Goal: Task Accomplishment & Management: Use online tool/utility

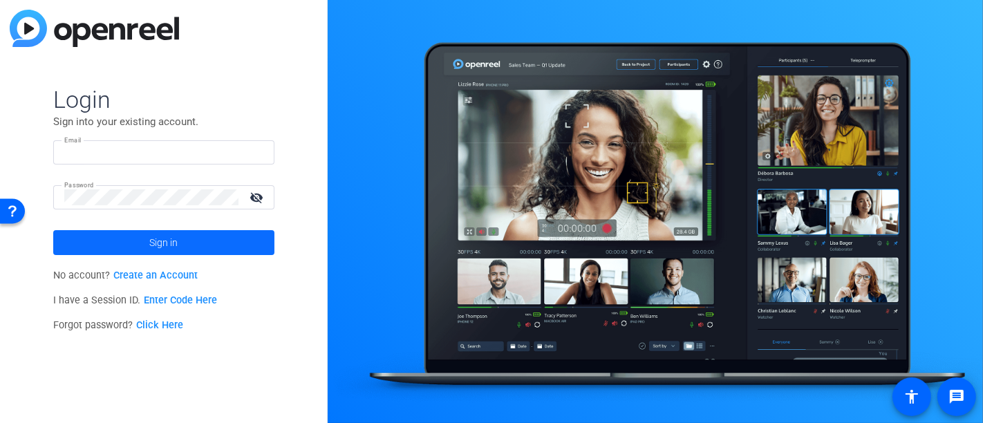
type input "[EMAIL_ADDRESS][DOMAIN_NAME]"
click at [205, 252] on span at bounding box center [163, 242] width 221 height 33
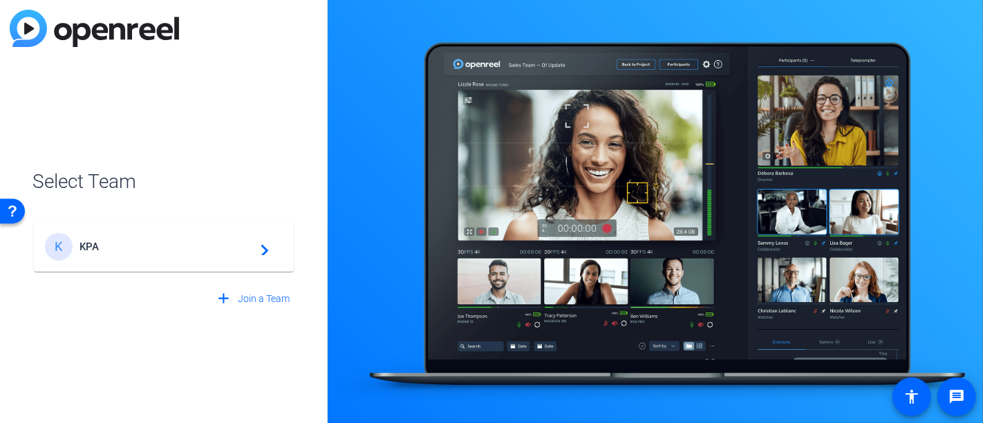
click at [226, 245] on span "KPA" at bounding box center [165, 247] width 173 height 12
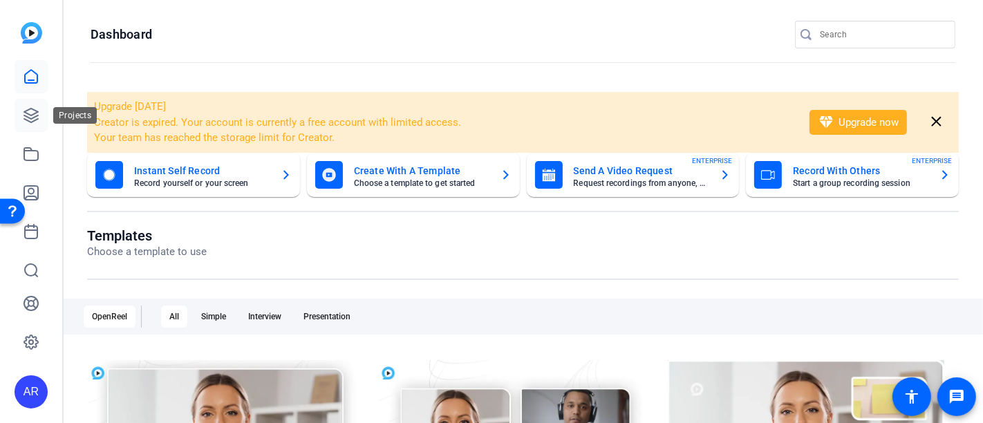
click at [37, 115] on icon at bounding box center [31, 116] width 14 height 14
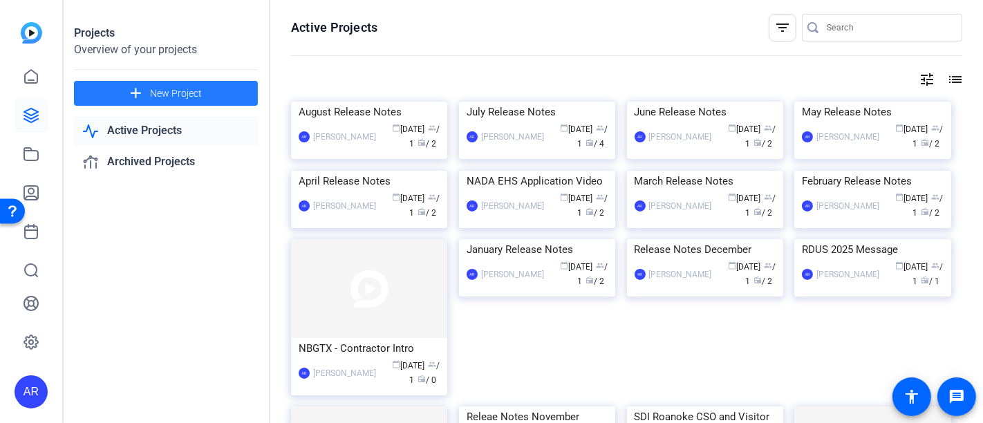
click at [155, 87] on span "New Project" at bounding box center [176, 93] width 52 height 15
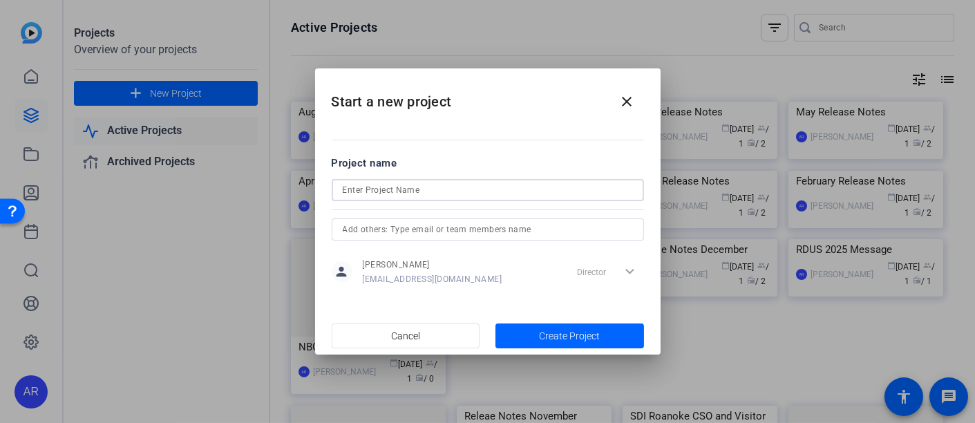
click at [426, 192] on input at bounding box center [488, 190] width 290 height 17
type input "SCGA- Cardinal R"
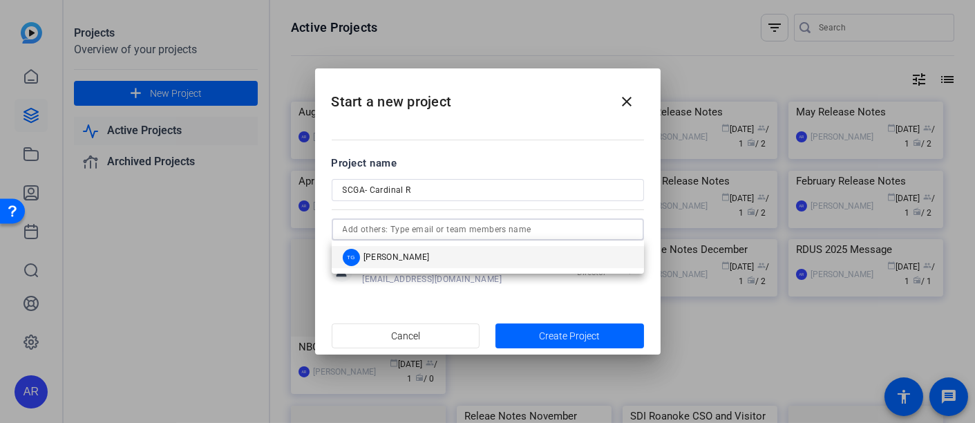
type input "u"
click at [495, 180] on div "SCGA- Cardinal R" at bounding box center [488, 190] width 290 height 22
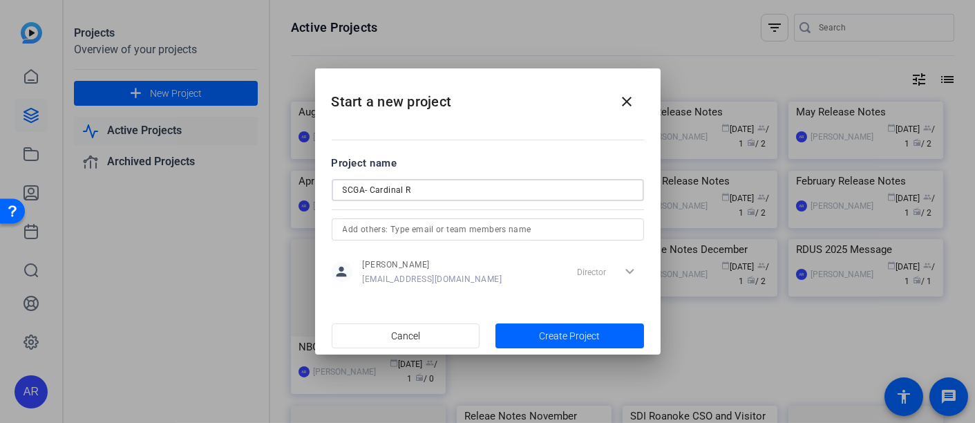
click at [487, 187] on input "SCGA- Cardinal R" at bounding box center [488, 190] width 290 height 17
type input "SCGA- Cardinal Rules ( Safety Six )"
click at [535, 332] on span "button" at bounding box center [570, 335] width 149 height 33
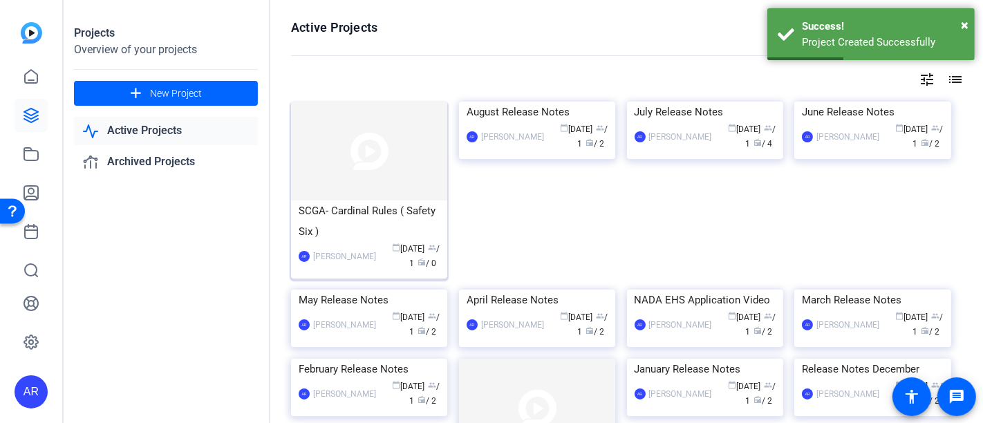
click at [368, 205] on div "SCGA- Cardinal Rules ( Safety Six )" at bounding box center [369, 220] width 141 height 41
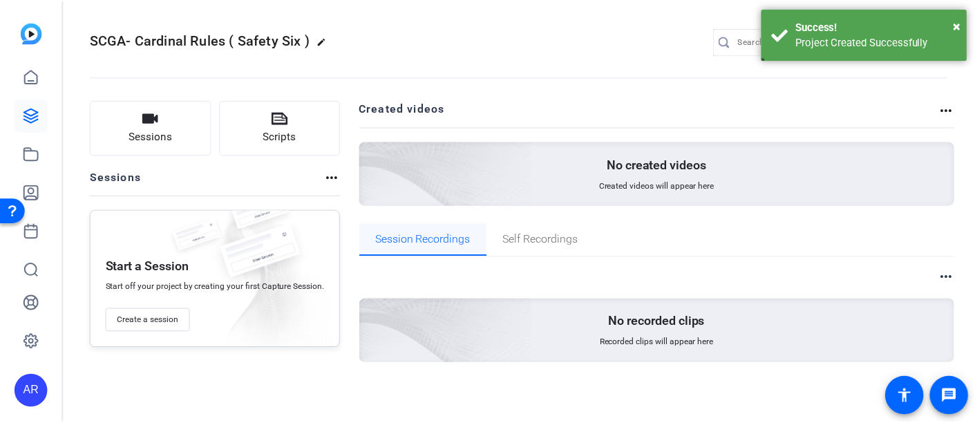
scroll to position [1, 0]
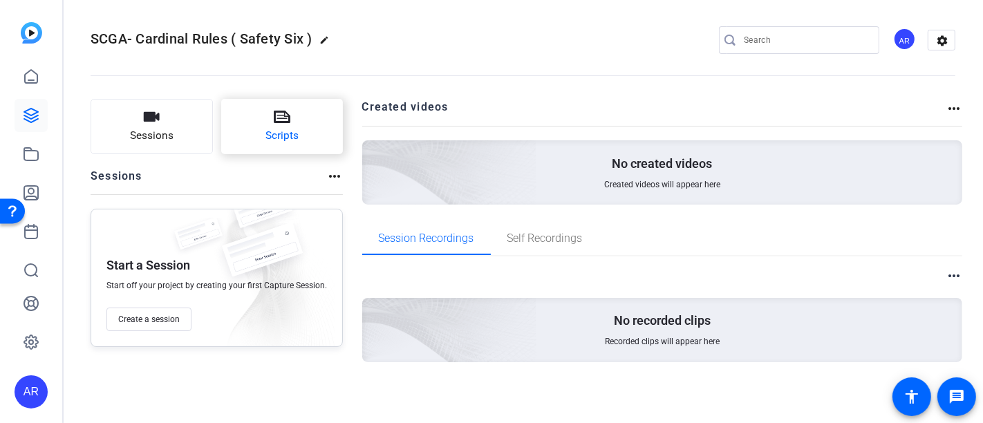
click at [276, 131] on span "Scripts" at bounding box center [281, 136] width 33 height 16
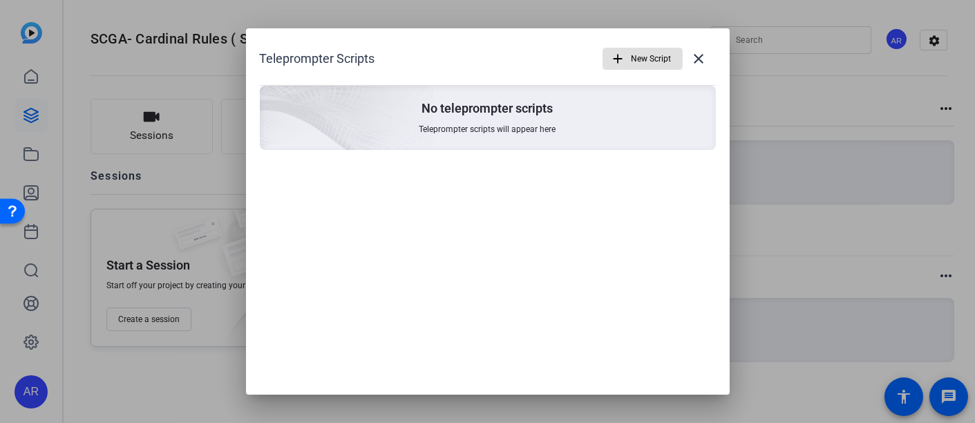
click at [632, 60] on span "New Script" at bounding box center [652, 59] width 40 height 26
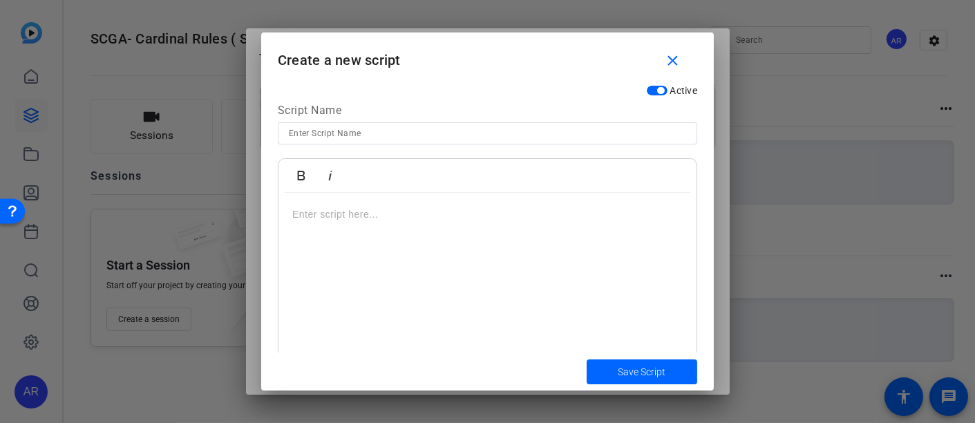
click at [391, 130] on input at bounding box center [487, 133] width 397 height 17
type input "Intro"
click at [375, 226] on div at bounding box center [488, 279] width 418 height 173
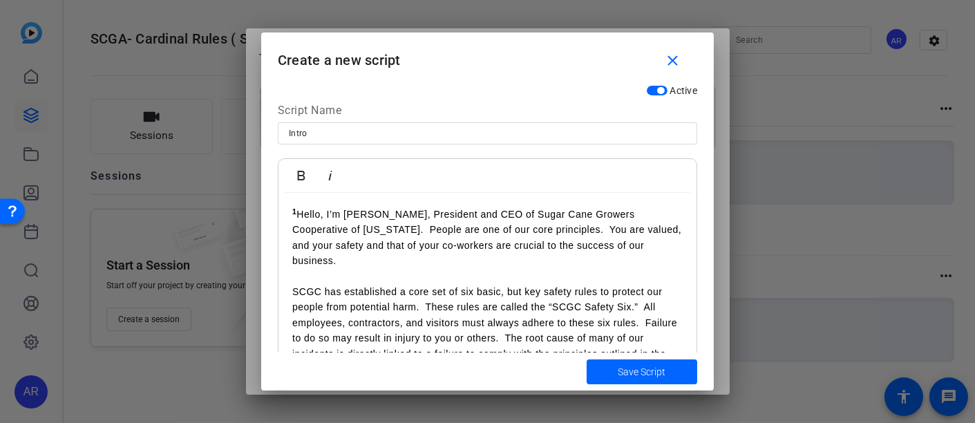
scroll to position [104, 0]
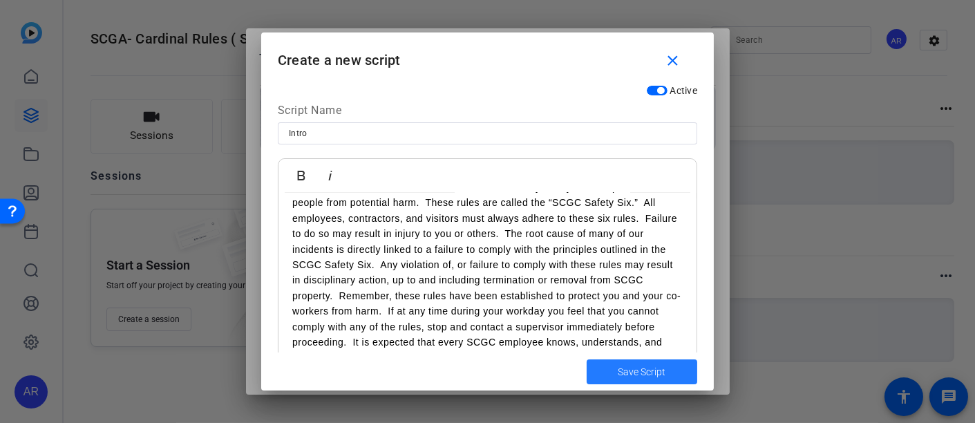
click at [648, 375] on span "Save Script" at bounding box center [643, 372] width 48 height 15
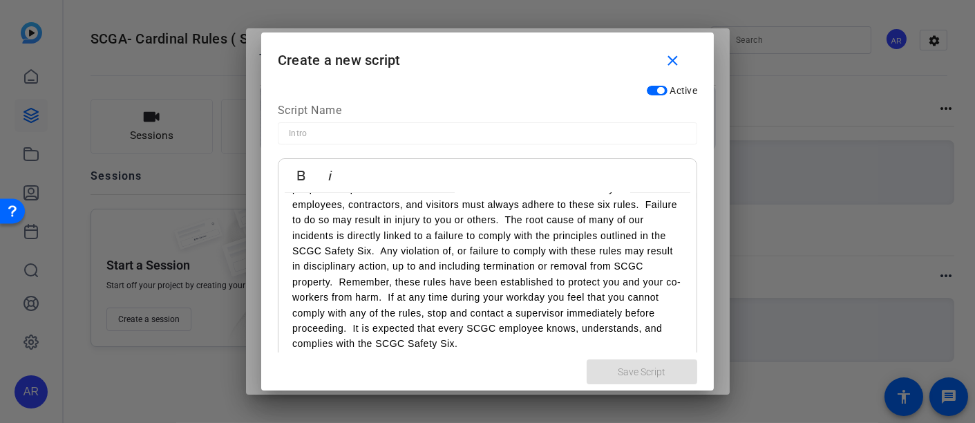
scroll to position [0, 0]
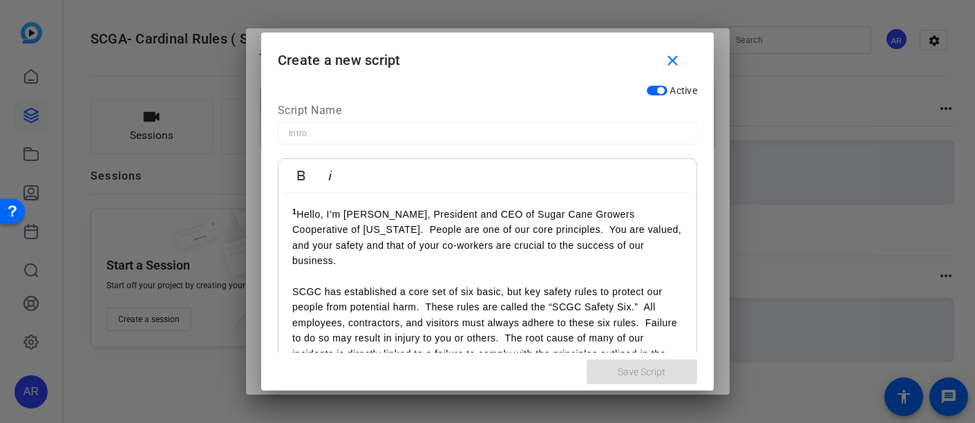
click at [832, 147] on div at bounding box center [487, 211] width 975 height 423
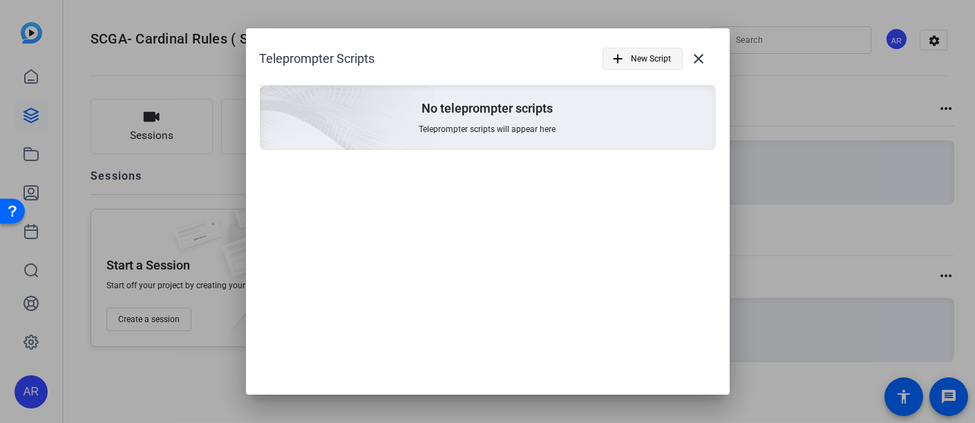
click at [641, 62] on span "New Script" at bounding box center [652, 59] width 40 height 26
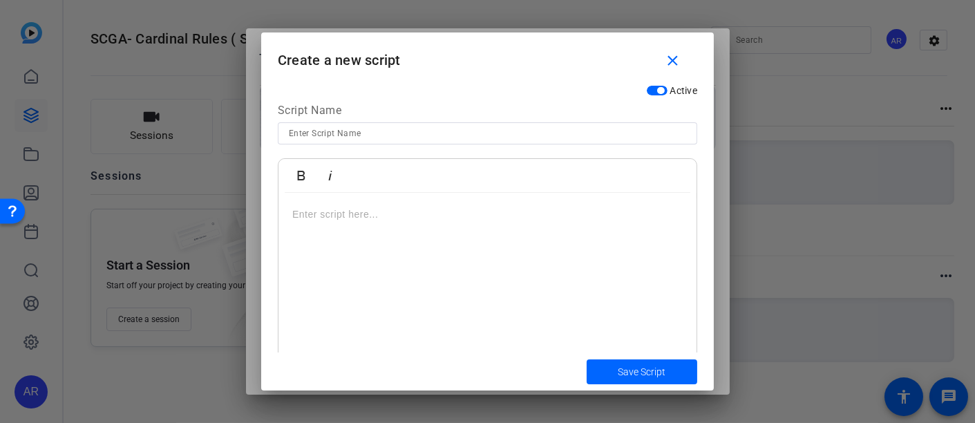
click at [350, 135] on input at bounding box center [487, 133] width 397 height 17
type input "Intro"
click at [360, 245] on div at bounding box center [488, 279] width 418 height 173
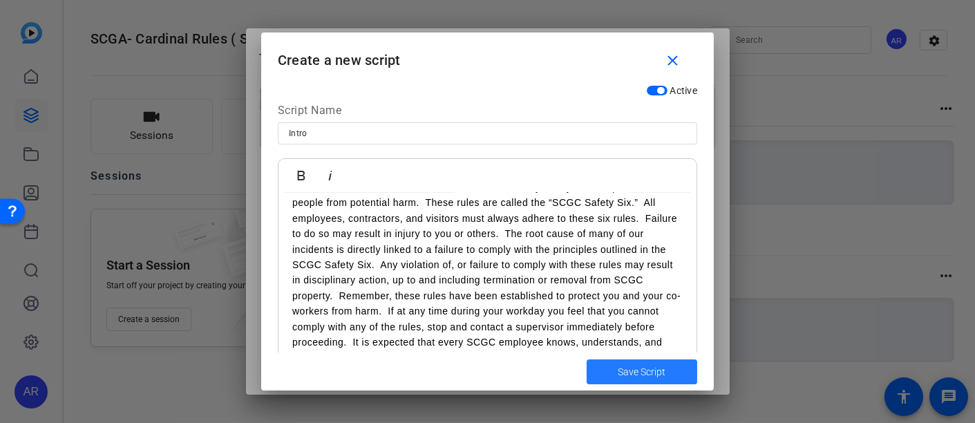
click at [645, 378] on span "Save Script" at bounding box center [643, 372] width 48 height 15
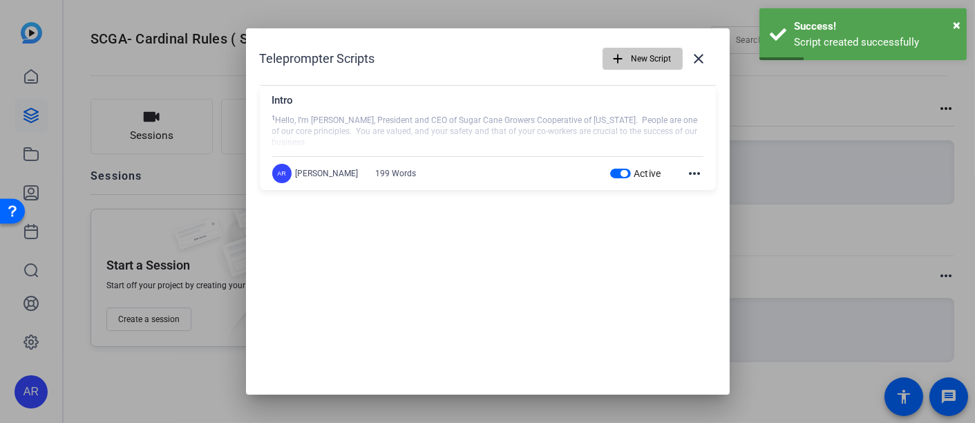
click at [616, 62] on mat-icon "add" at bounding box center [618, 58] width 15 height 15
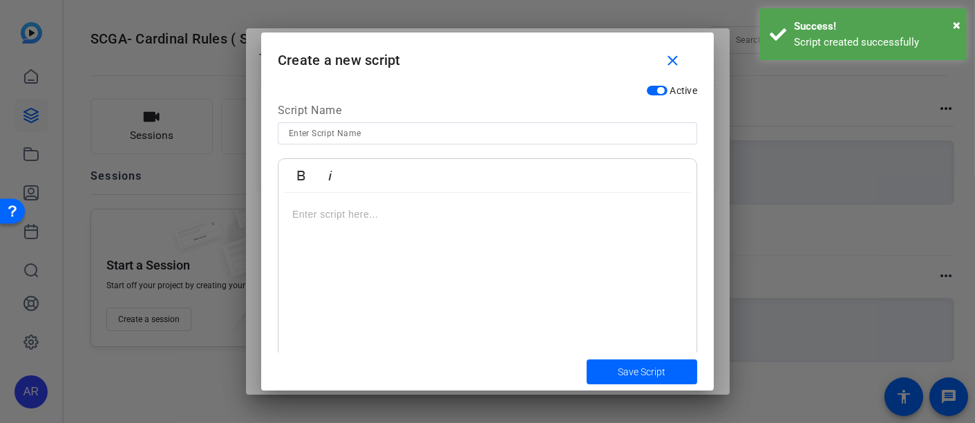
click at [349, 134] on input at bounding box center [487, 133] width 397 height 17
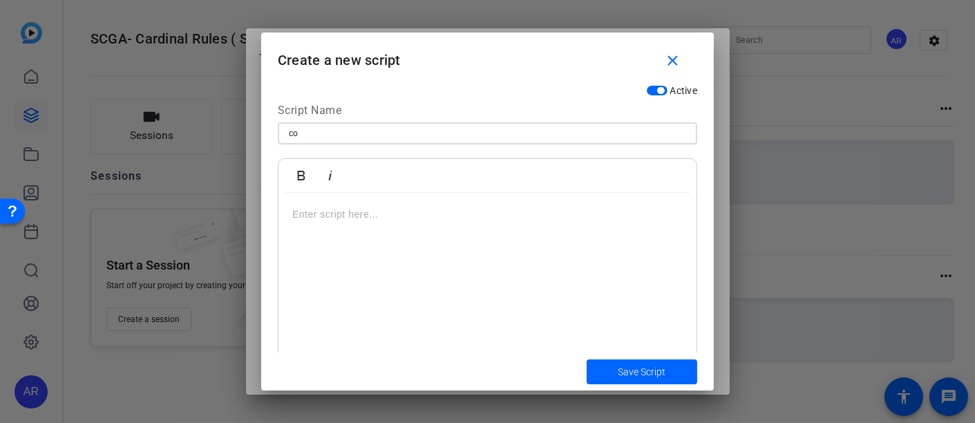
type input "c"
type input "Conclusion"
click at [332, 228] on div at bounding box center [488, 279] width 418 height 173
click at [351, 223] on div at bounding box center [488, 279] width 418 height 173
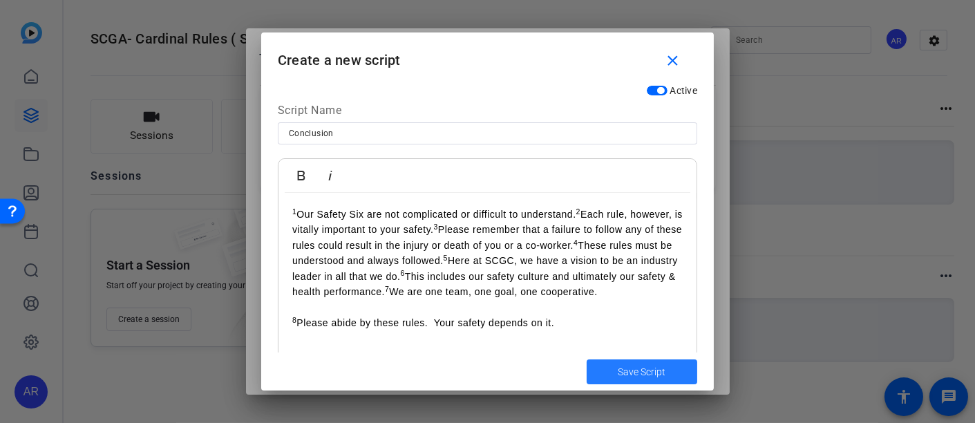
click at [633, 367] on span "Save Script" at bounding box center [643, 372] width 48 height 15
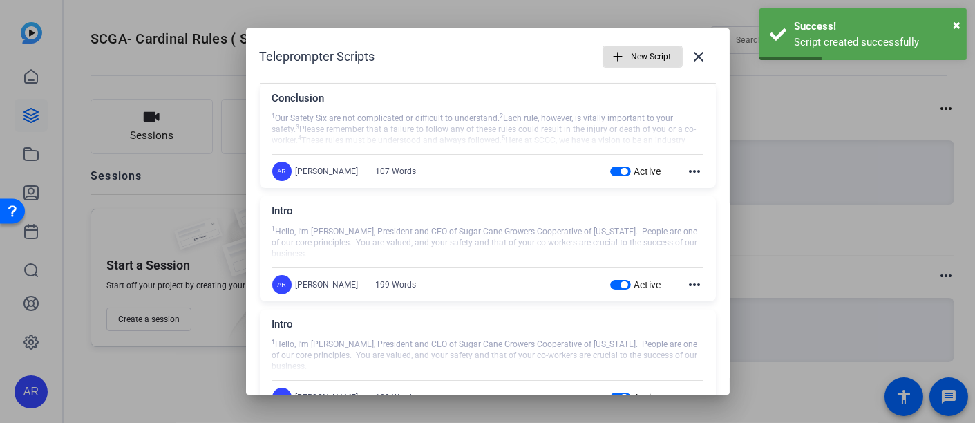
scroll to position [43, 0]
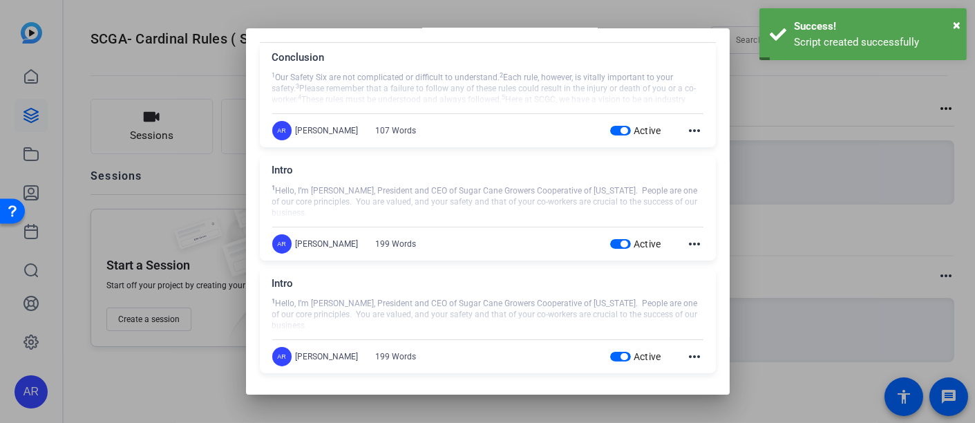
click at [695, 245] on div "Intro 1 Hello, I’m [PERSON_NAME], President and CEO of Sugar Cane Growers Coope…" at bounding box center [488, 208] width 456 height 105
click at [687, 241] on mat-icon "more_horiz" at bounding box center [695, 244] width 17 height 17
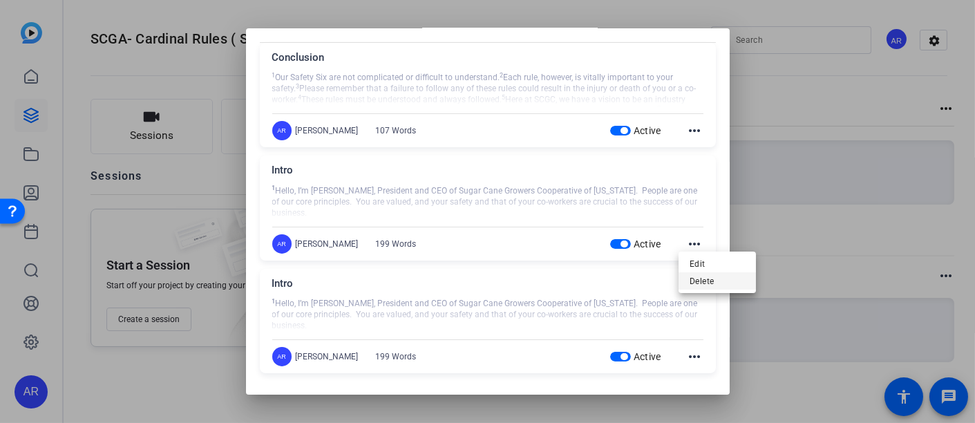
click at [703, 281] on span "Delete" at bounding box center [717, 280] width 55 height 17
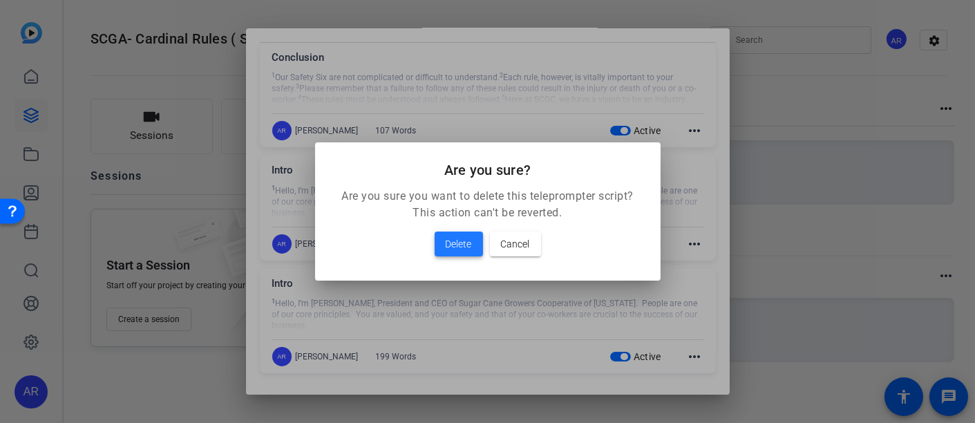
click at [462, 243] on span "Delete" at bounding box center [459, 244] width 26 height 17
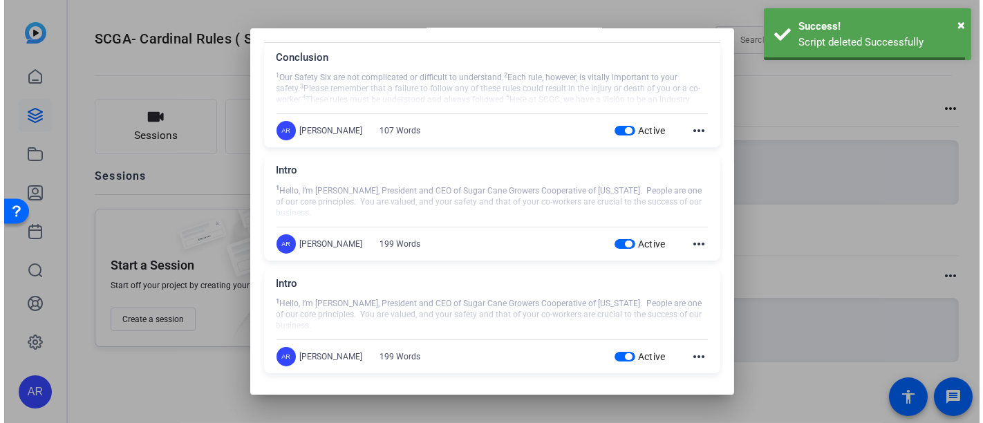
scroll to position [0, 0]
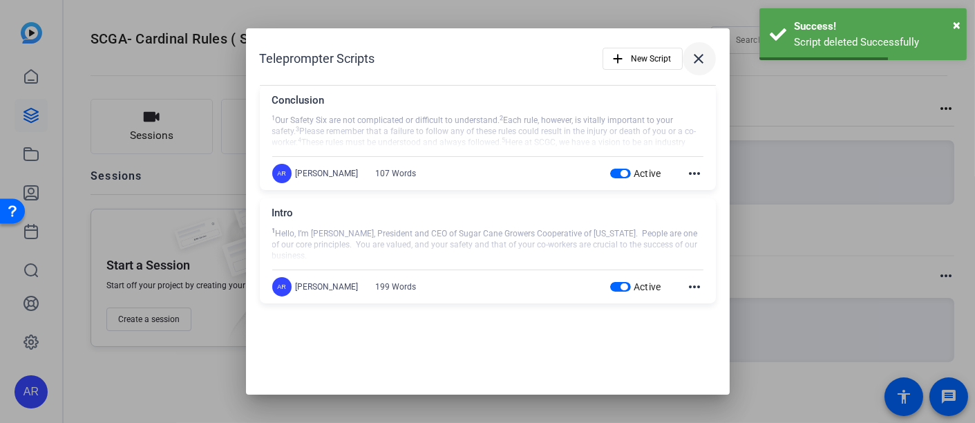
click at [704, 64] on mat-icon "close" at bounding box center [699, 58] width 17 height 17
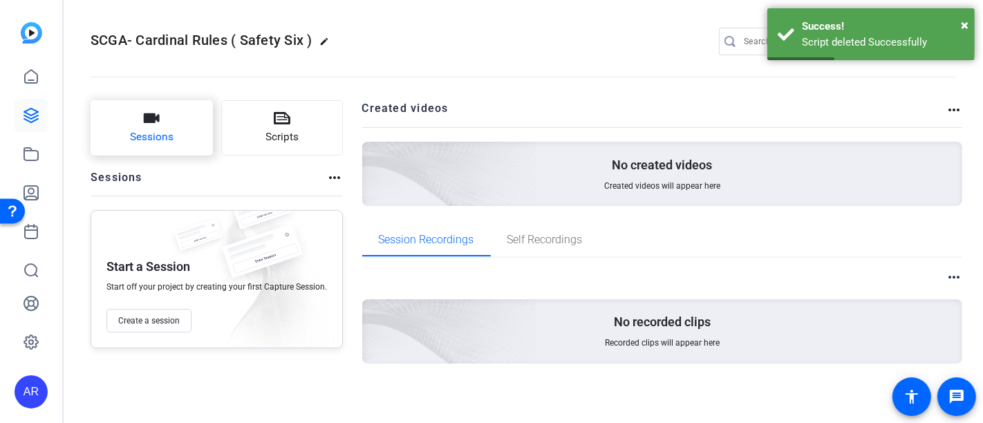
click at [151, 115] on icon "button" at bounding box center [152, 118] width 16 height 10
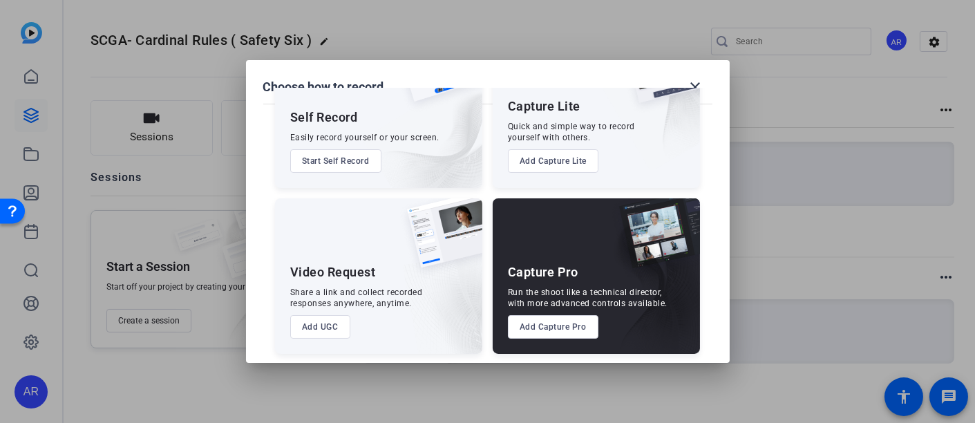
scroll to position [87, 0]
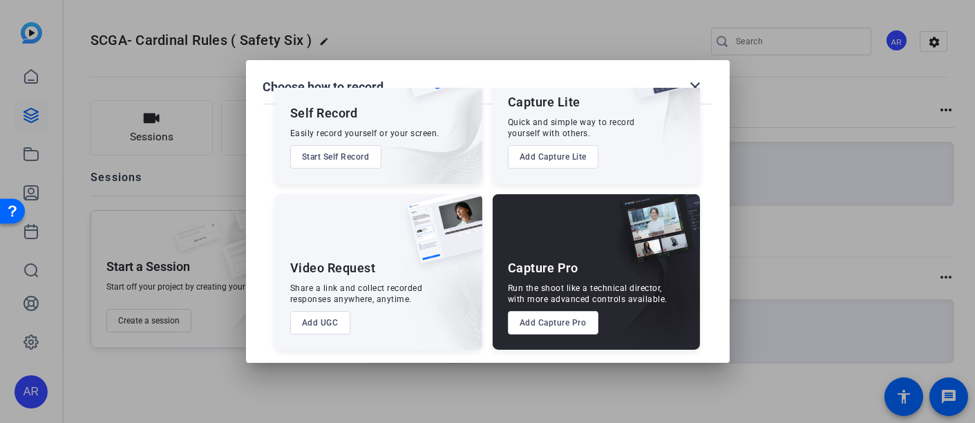
click at [322, 322] on button "Add UGC" at bounding box center [320, 322] width 60 height 23
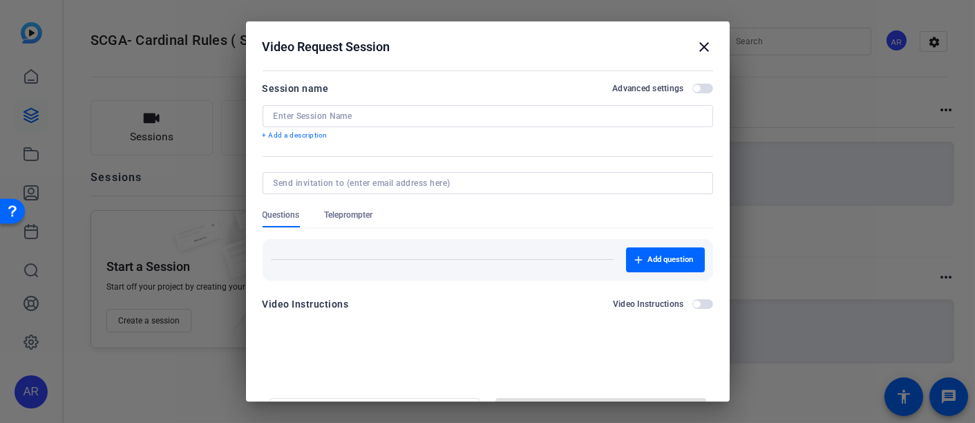
click at [410, 115] on input at bounding box center [488, 116] width 428 height 11
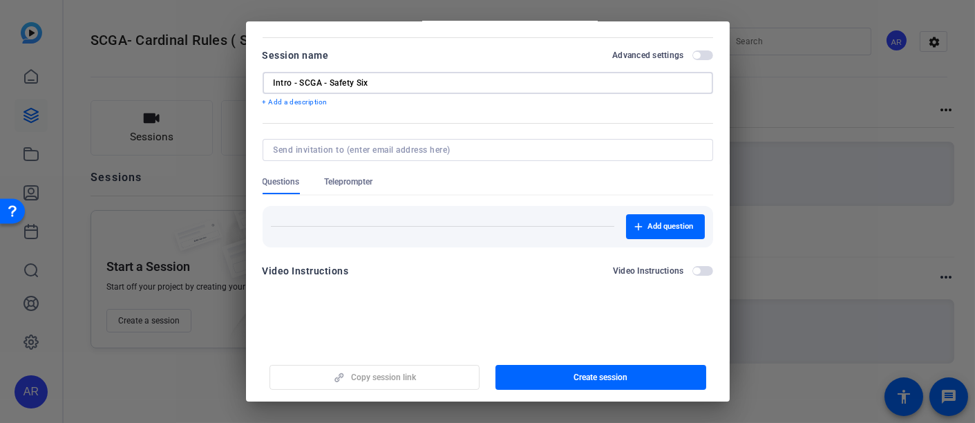
type input "Intro - SCGA - Safety Six"
click at [338, 186] on span "Teleprompter" at bounding box center [349, 181] width 48 height 11
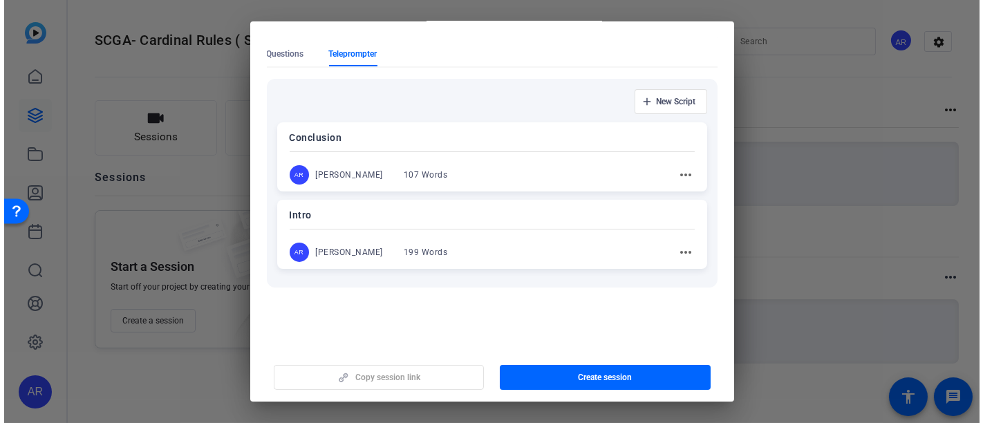
scroll to position [150, 0]
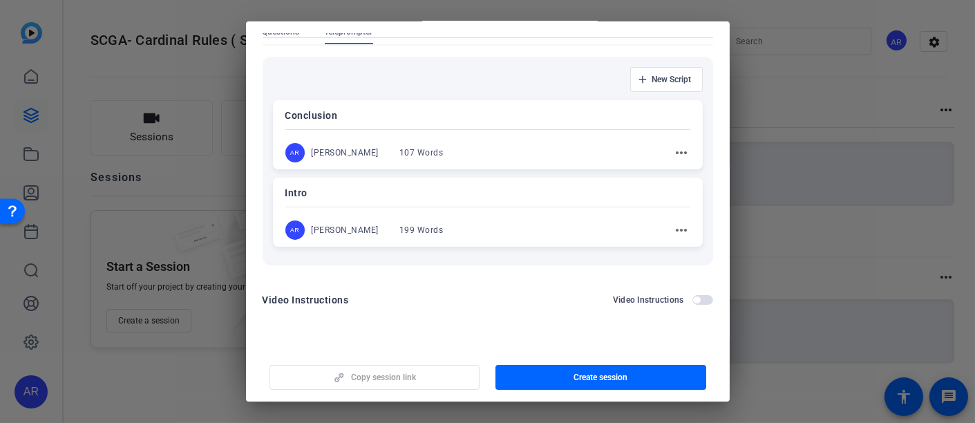
click at [468, 225] on div "AR [PERSON_NAME] 199 Words more_horiz" at bounding box center [487, 229] width 405 height 19
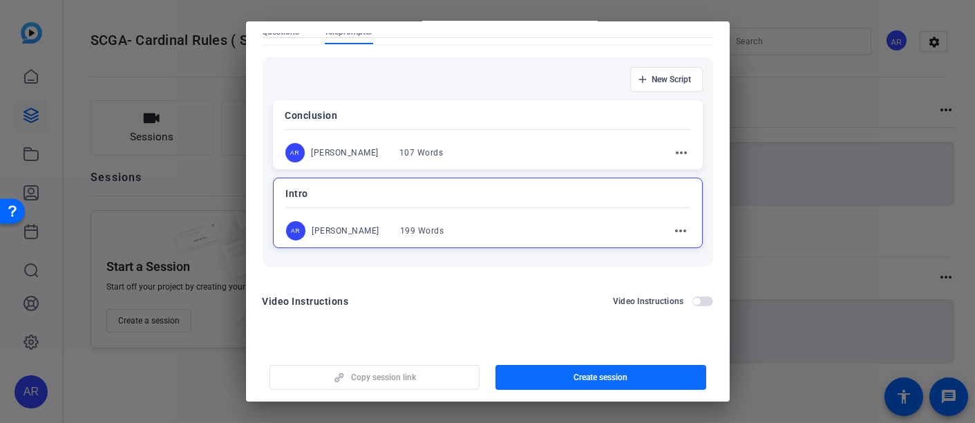
click at [581, 377] on span "Create session" at bounding box center [601, 377] width 54 height 11
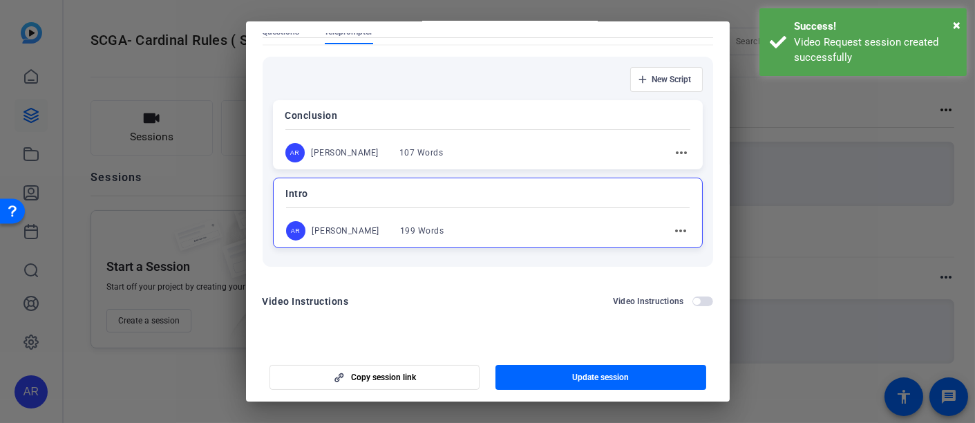
click at [847, 237] on div at bounding box center [487, 211] width 975 height 423
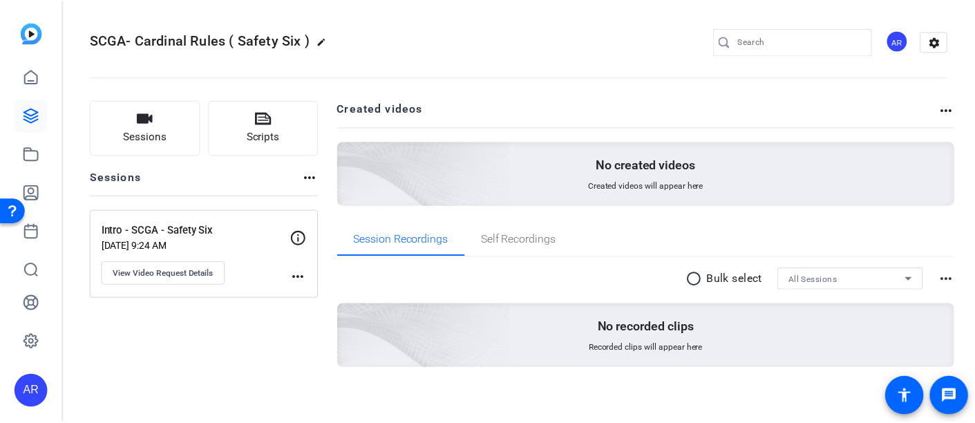
scroll to position [6, 0]
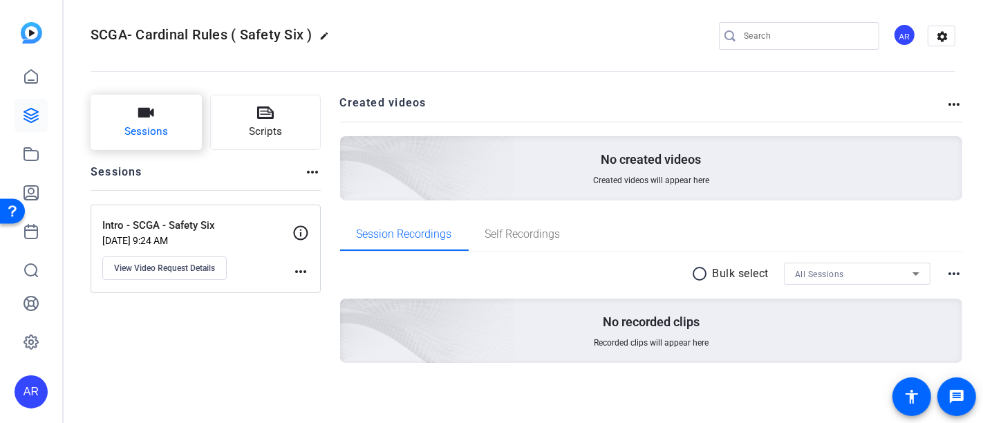
click at [160, 129] on span "Sessions" at bounding box center [146, 132] width 44 height 16
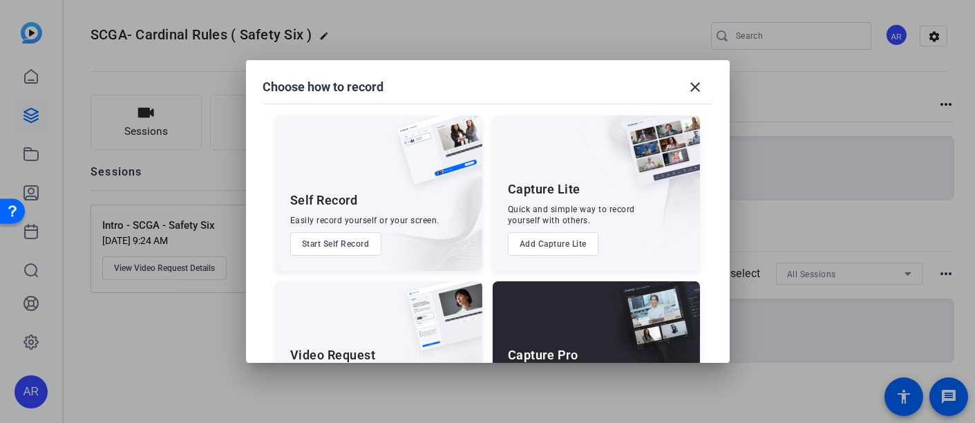
scroll to position [87, 0]
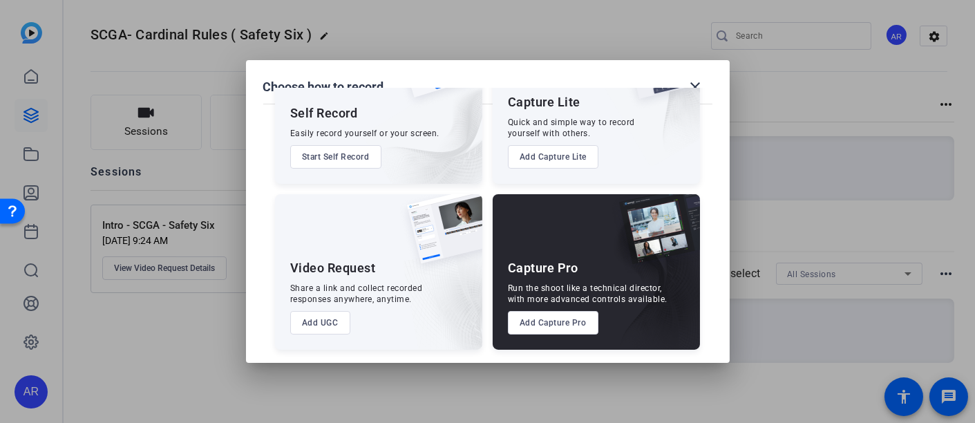
click at [314, 325] on button "Add UGC" at bounding box center [320, 322] width 60 height 23
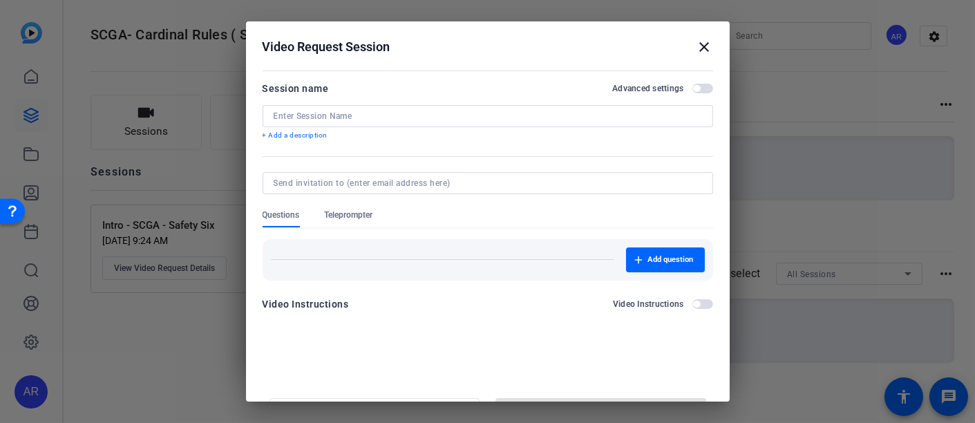
click at [422, 122] on div at bounding box center [488, 116] width 428 height 22
click at [422, 120] on input at bounding box center [488, 116] width 428 height 11
type input "Conclusion - SCGA - Safety Six"
click at [343, 221] on span "Teleprompter" at bounding box center [349, 218] width 48 height 18
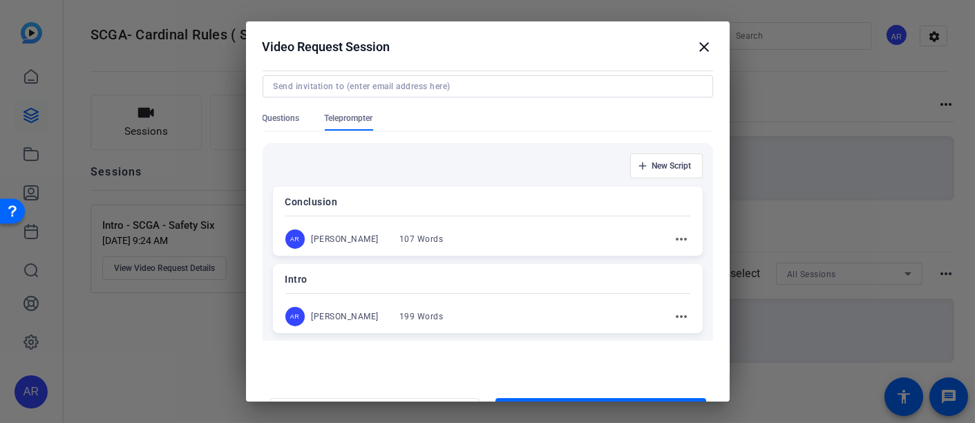
click at [518, 220] on div "Conclusion AR [PERSON_NAME] 107 Words more_horiz" at bounding box center [488, 221] width 430 height 69
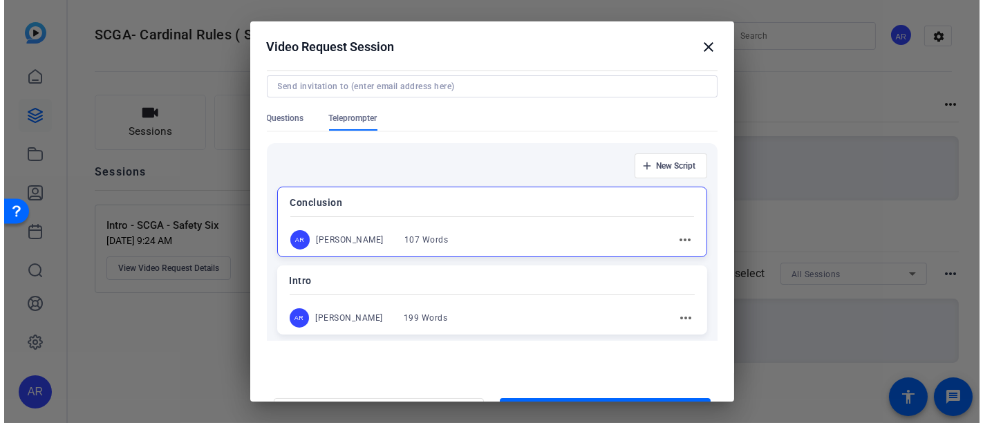
scroll to position [173, 0]
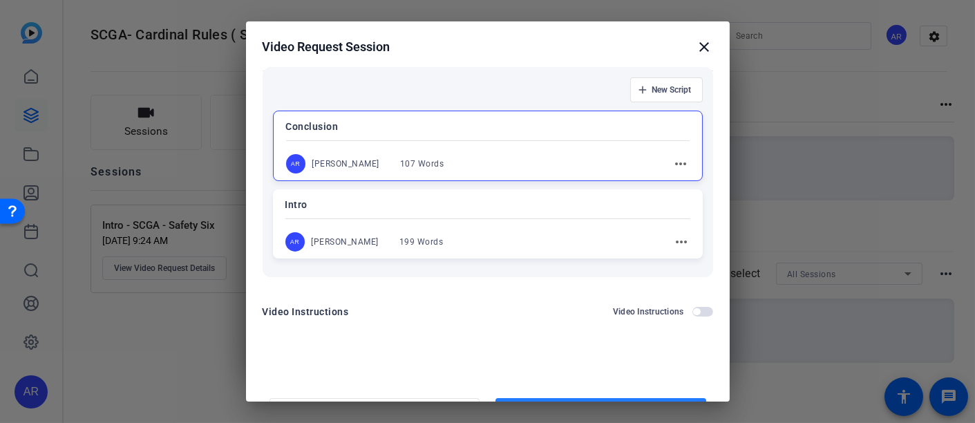
click at [639, 395] on span "button" at bounding box center [601, 410] width 211 height 33
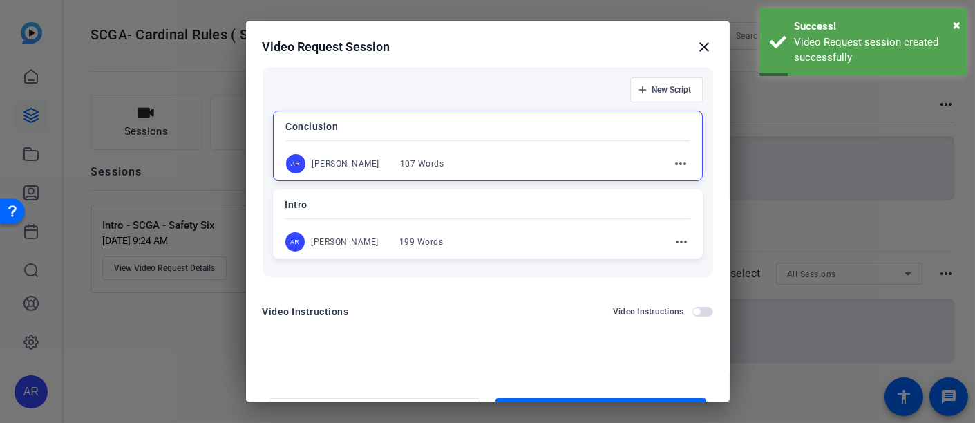
click at [819, 350] on div at bounding box center [487, 211] width 975 height 423
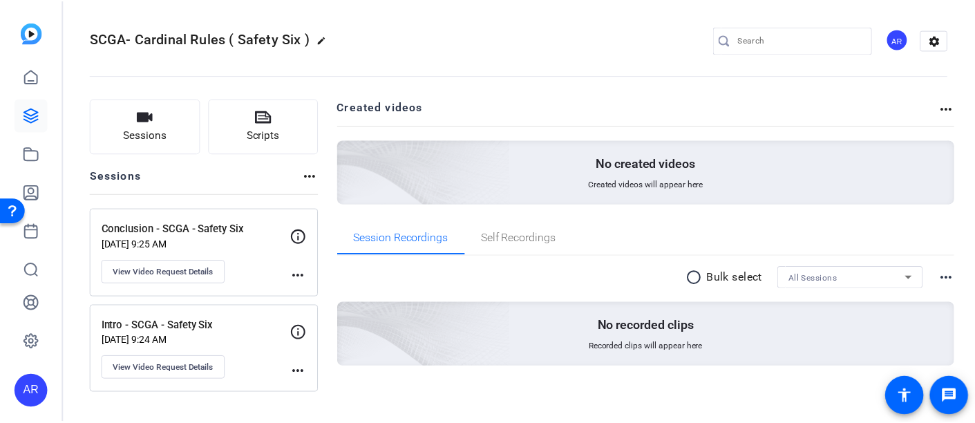
scroll to position [6, 0]
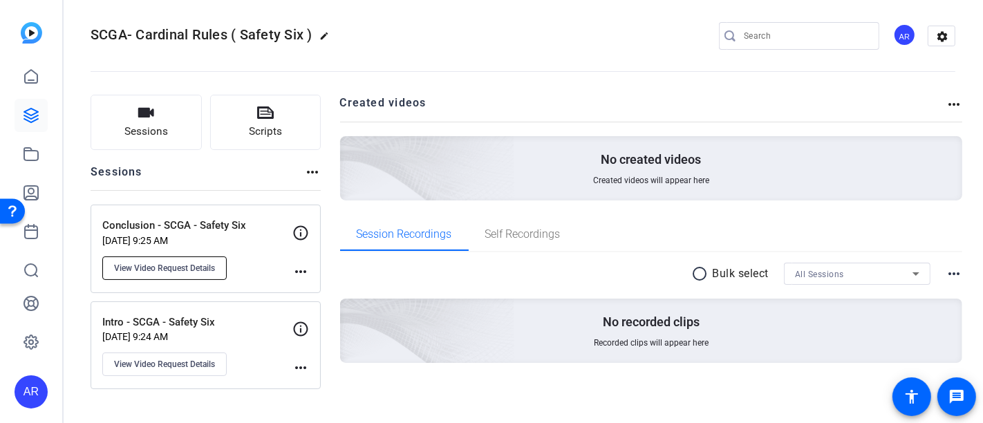
click at [178, 257] on button "View Video Request Details" at bounding box center [164, 267] width 124 height 23
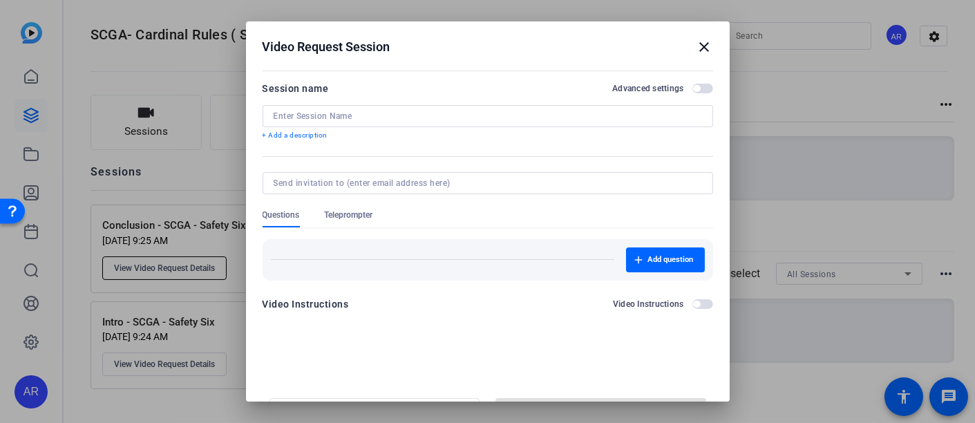
type input "Conclusion - SCGA - Safety Six"
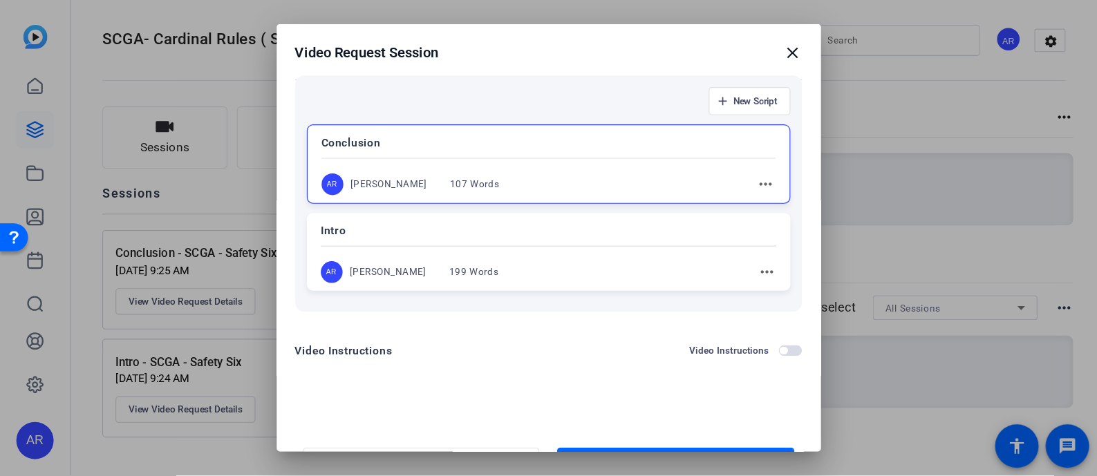
scroll to position [138, 0]
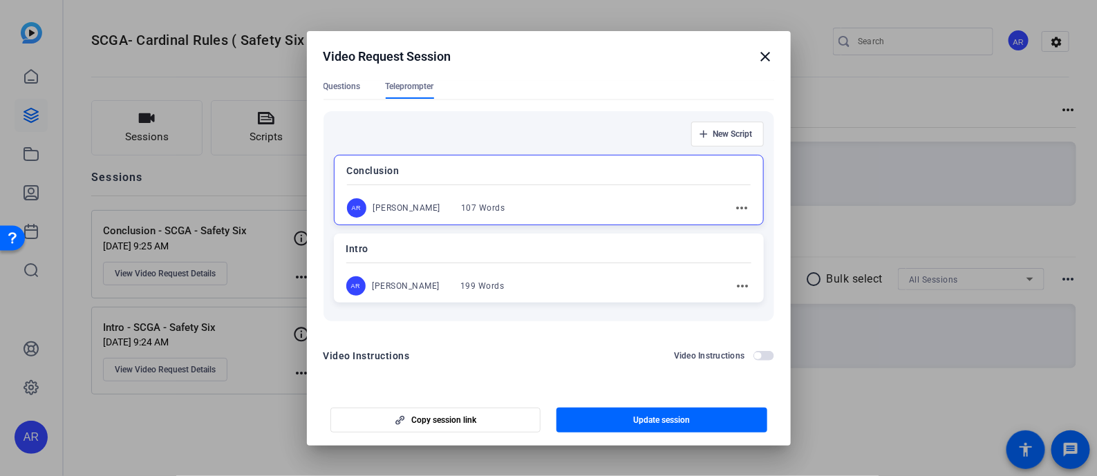
drag, startPoint x: 849, startPoint y: 19, endPoint x: 795, endPoint y: 395, distance: 380.5
click at [795, 395] on div at bounding box center [548, 238] width 1097 height 476
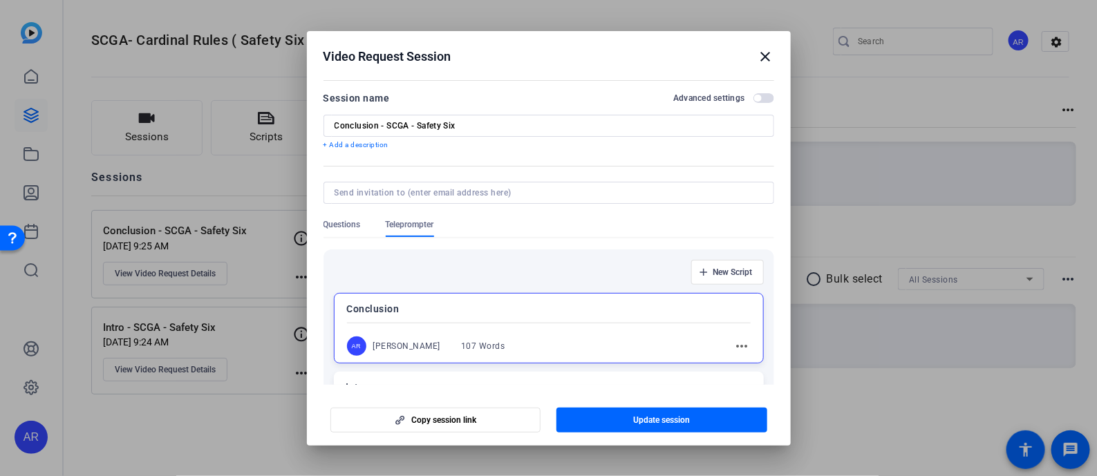
click at [754, 94] on span "button" at bounding box center [763, 98] width 21 height 10
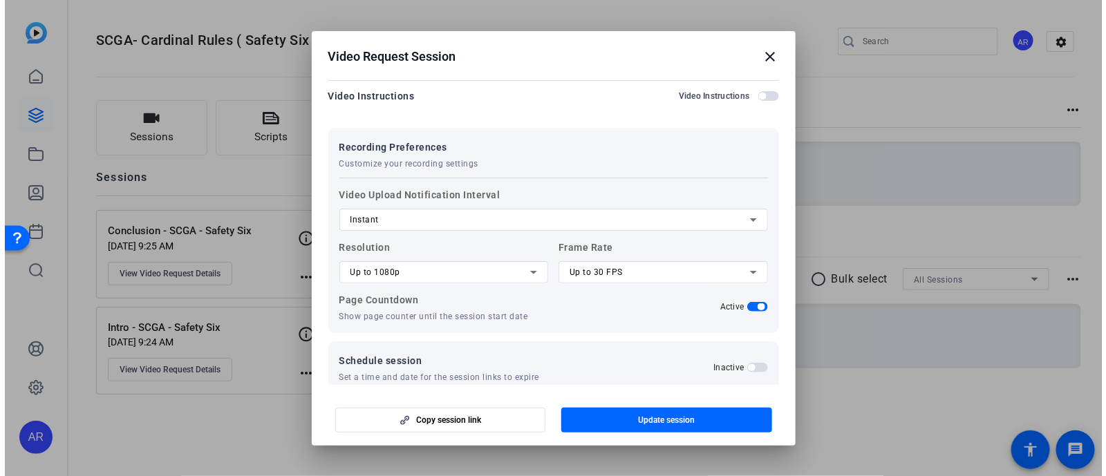
scroll to position [420, 0]
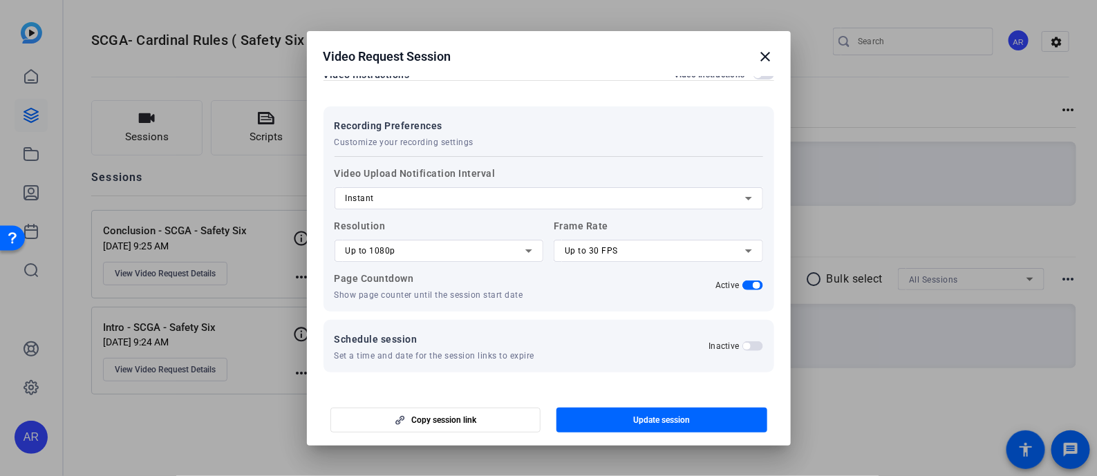
click at [767, 62] on mat-icon "close" at bounding box center [765, 56] width 17 height 17
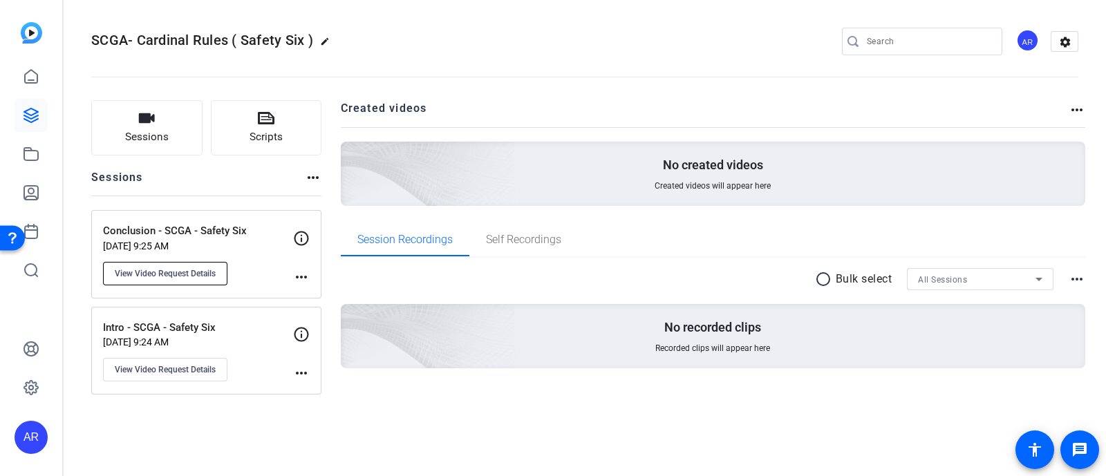
click at [173, 278] on span "View Video Request Details" at bounding box center [165, 273] width 101 height 11
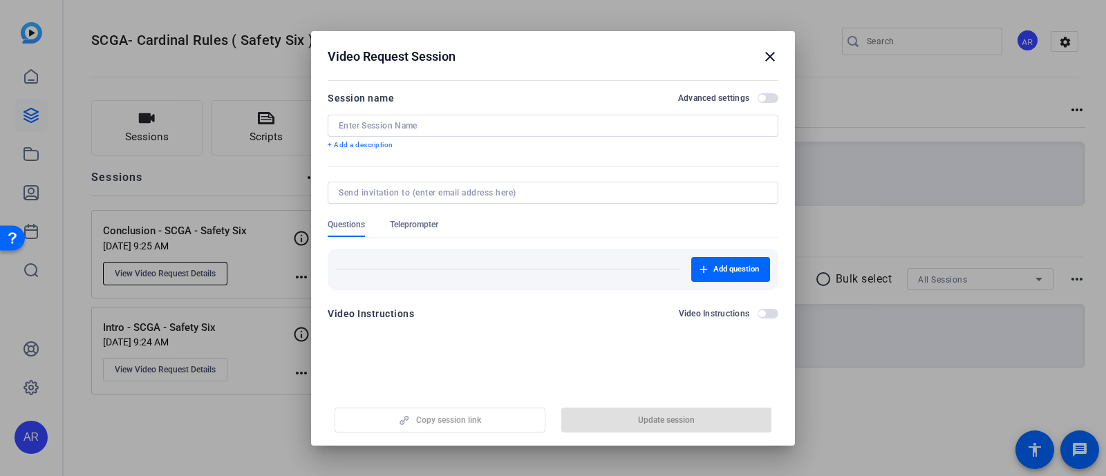
type input "Conclusion - SCGA - Safety Six"
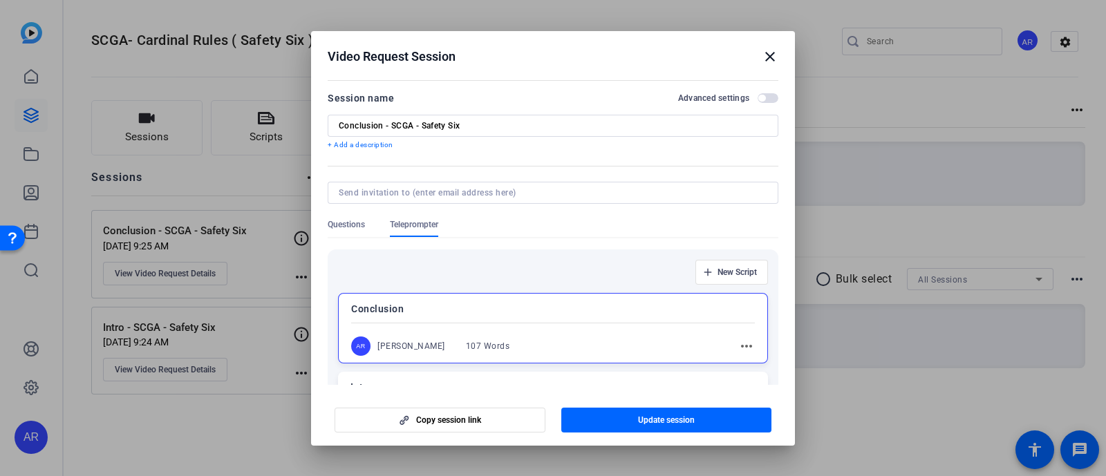
scroll to position [138, 0]
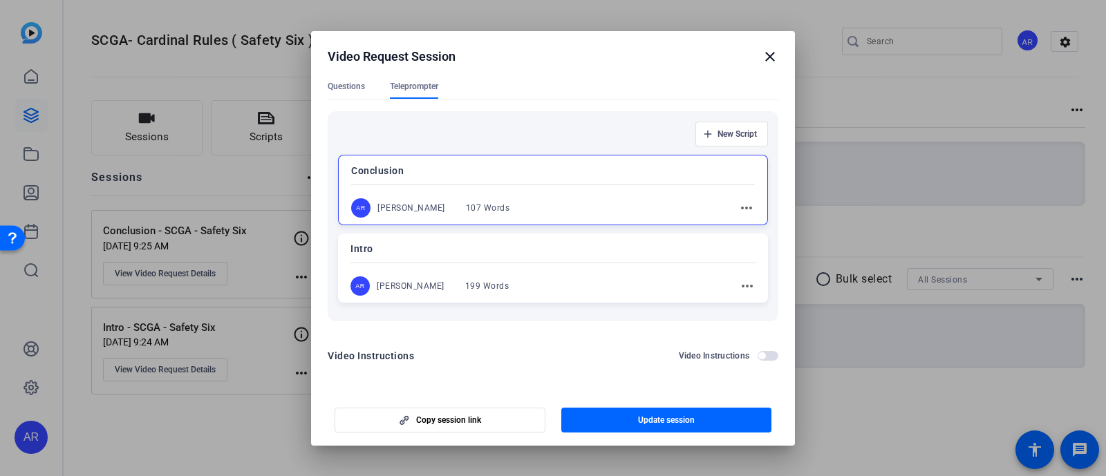
click at [836, 406] on div at bounding box center [553, 238] width 1106 height 476
click at [766, 51] on mat-icon "close" at bounding box center [770, 56] width 17 height 17
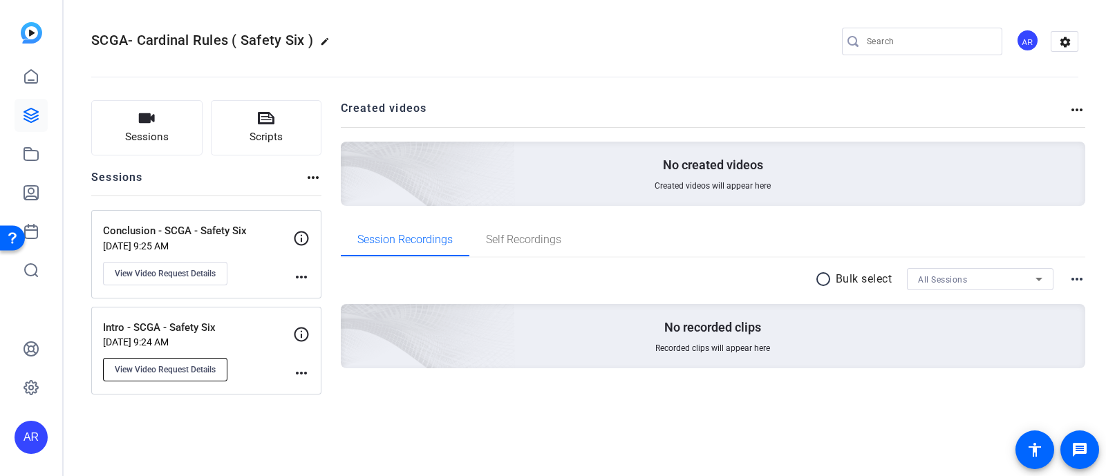
click at [173, 376] on button "View Video Request Details" at bounding box center [165, 369] width 124 height 23
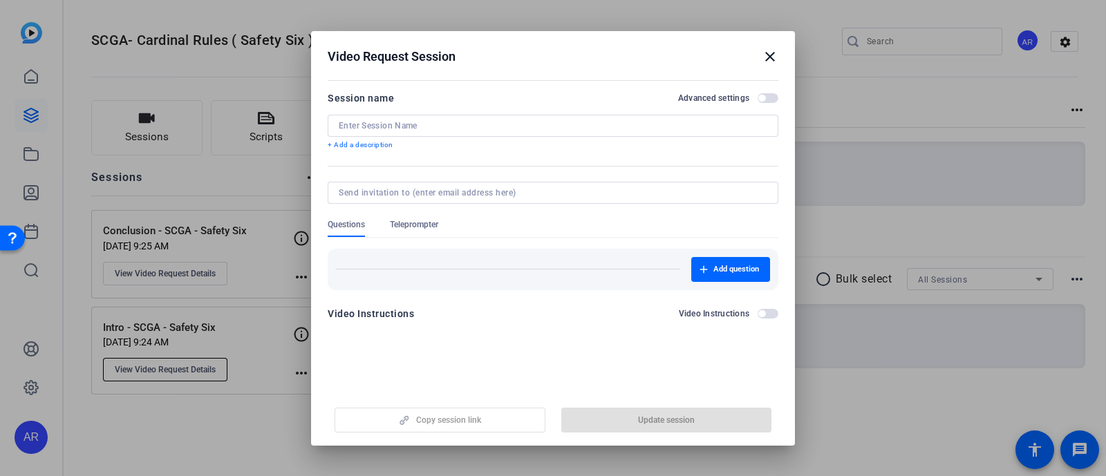
type input "Intro - SCGA - Safety Six"
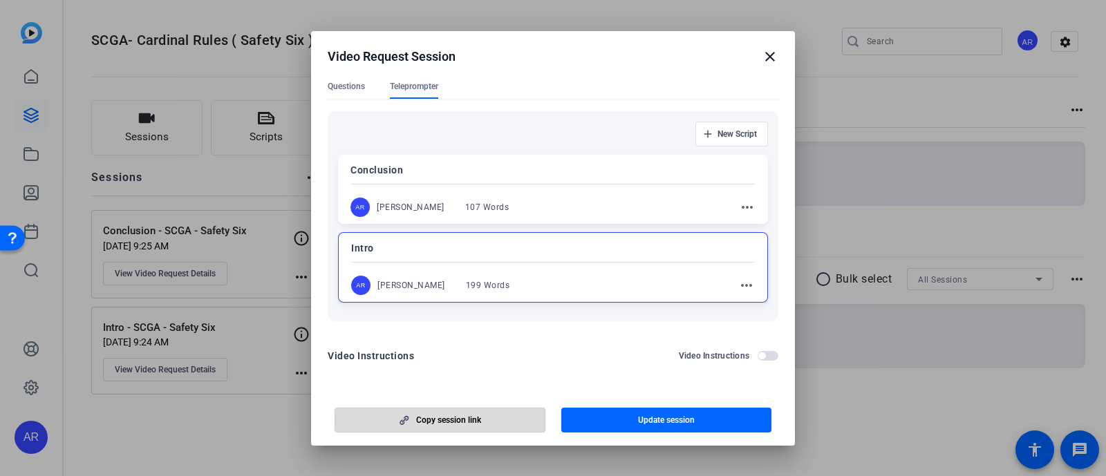
click at [449, 422] on span "button" at bounding box center [439, 420] width 209 height 33
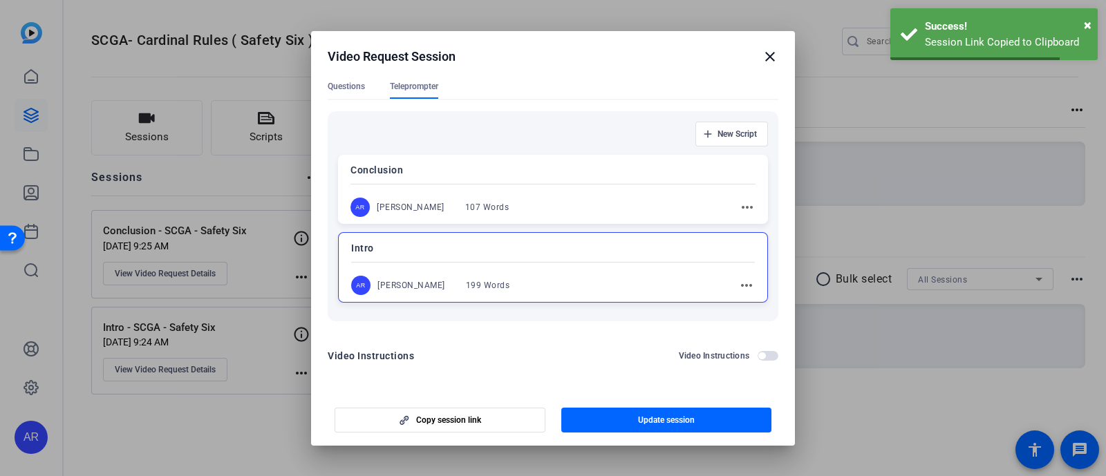
click at [224, 422] on div at bounding box center [553, 238] width 1106 height 476
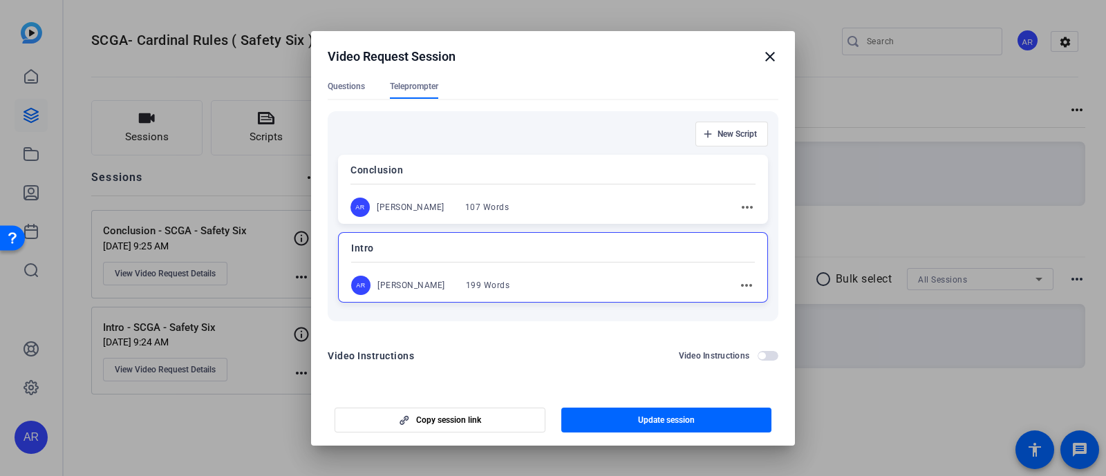
click at [764, 57] on mat-icon "close" at bounding box center [770, 56] width 17 height 17
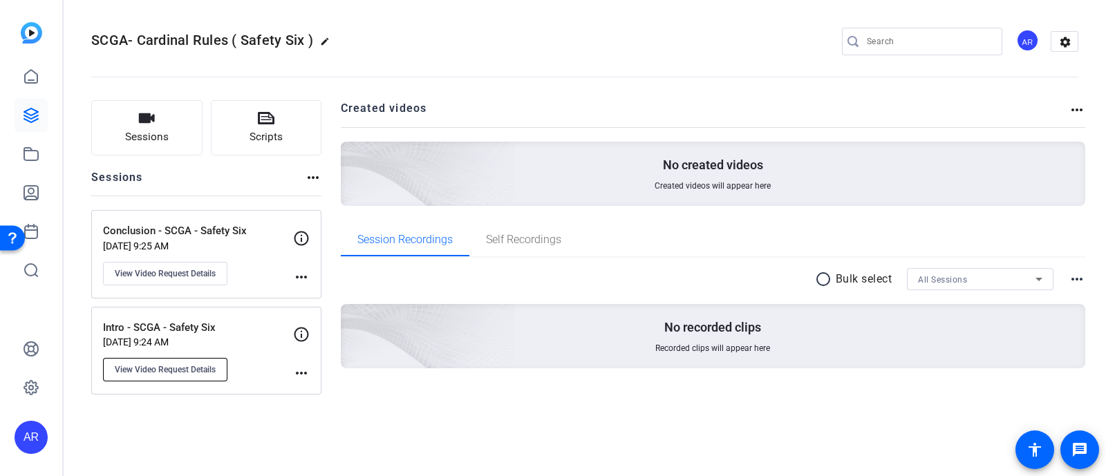
click at [213, 367] on span "View Video Request Details" at bounding box center [165, 369] width 101 height 11
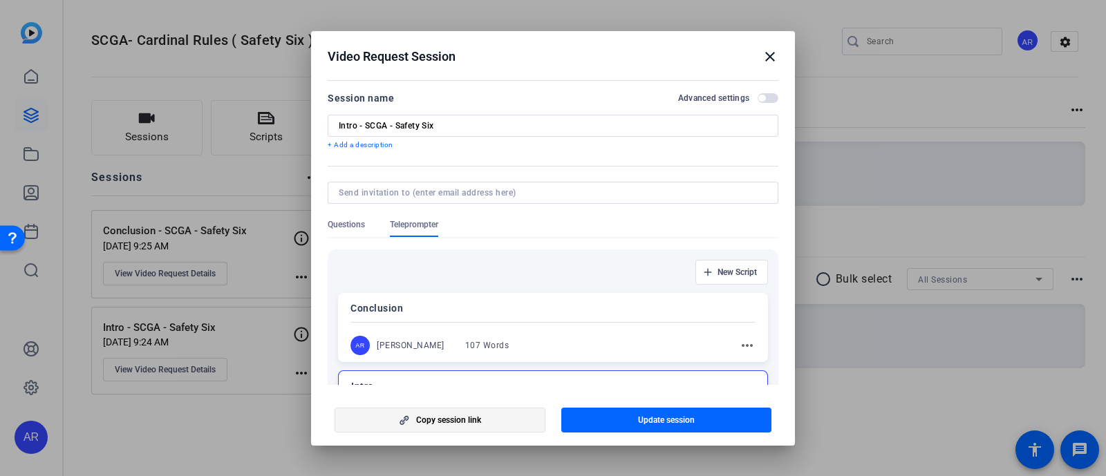
click at [467, 416] on span "Copy session link" at bounding box center [448, 420] width 65 height 11
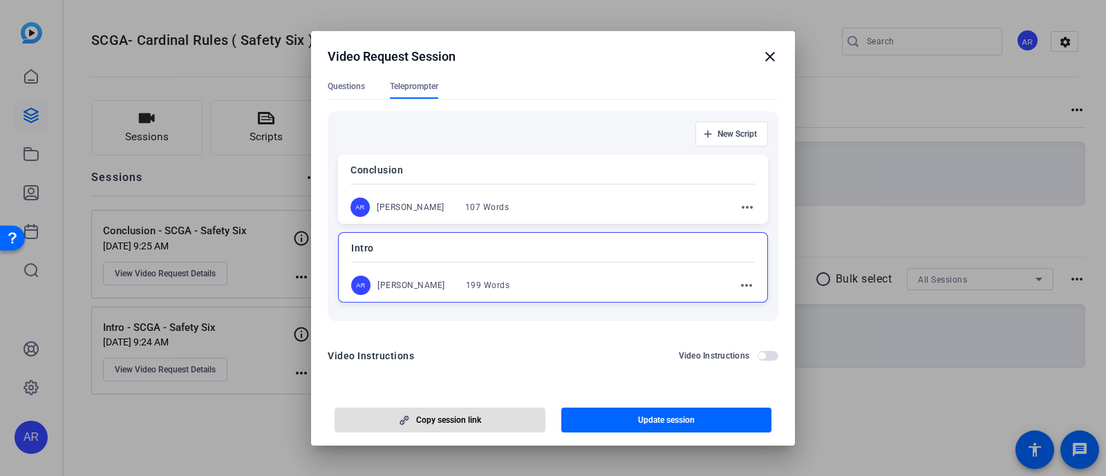
click at [772, 53] on mat-icon "close" at bounding box center [770, 56] width 17 height 17
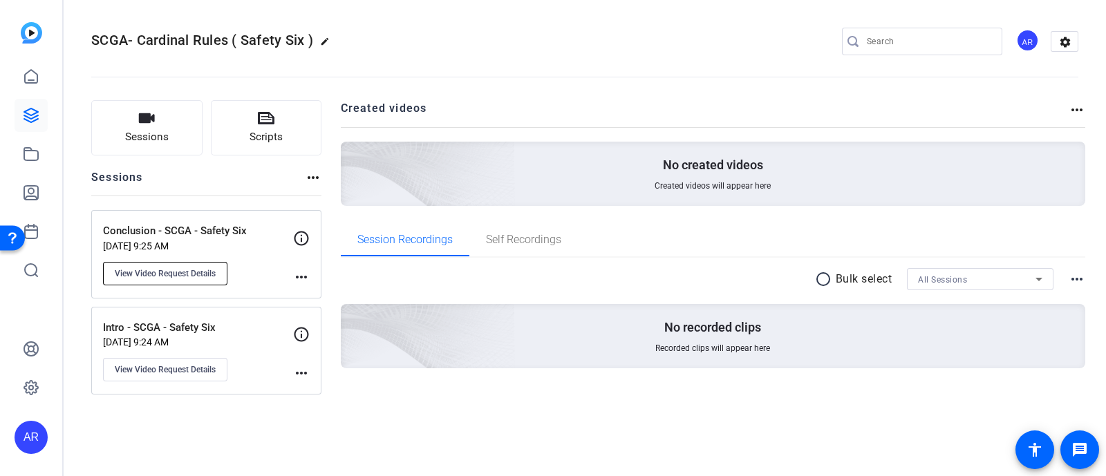
click at [187, 268] on span "View Video Request Details" at bounding box center [165, 273] width 101 height 11
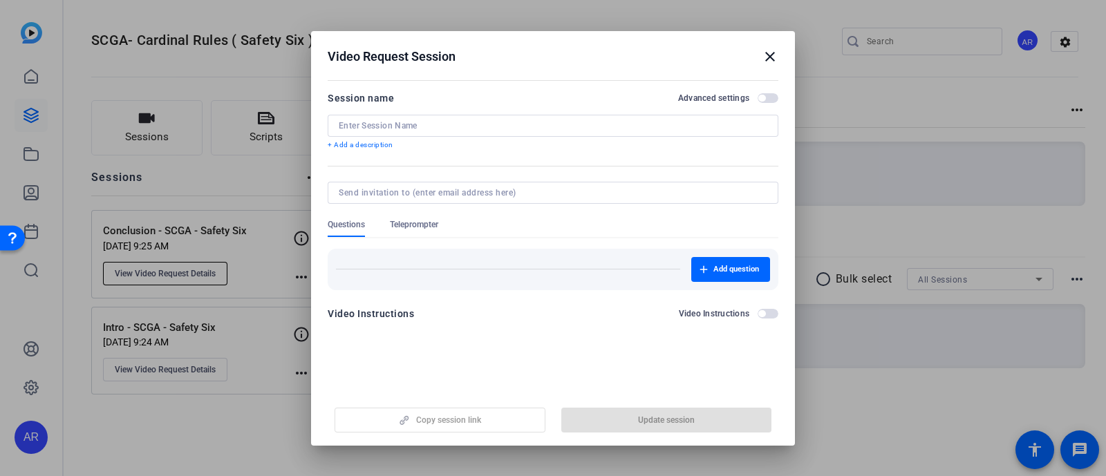
type input "Conclusion - SCGA - Safety Six"
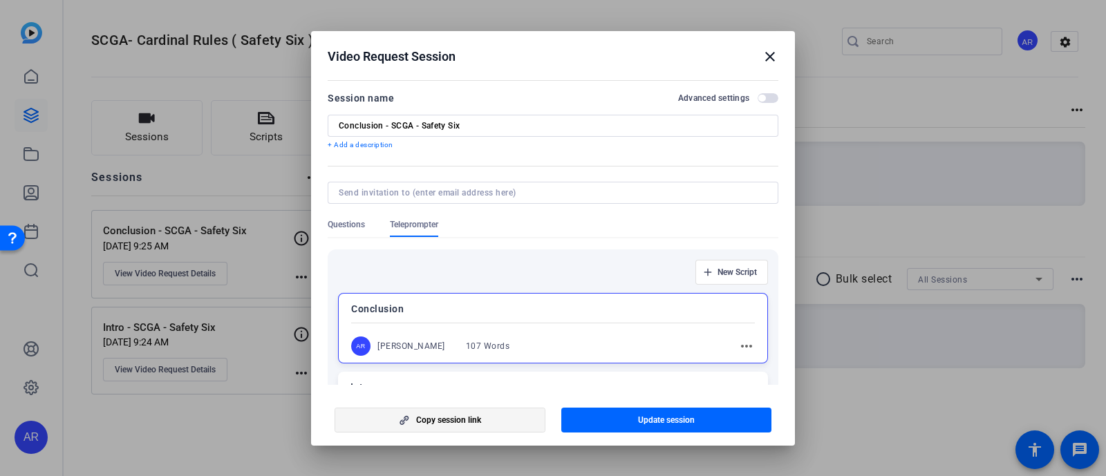
click at [474, 417] on span "Copy session link" at bounding box center [448, 420] width 65 height 11
